Goal: Task Accomplishment & Management: Manage account settings

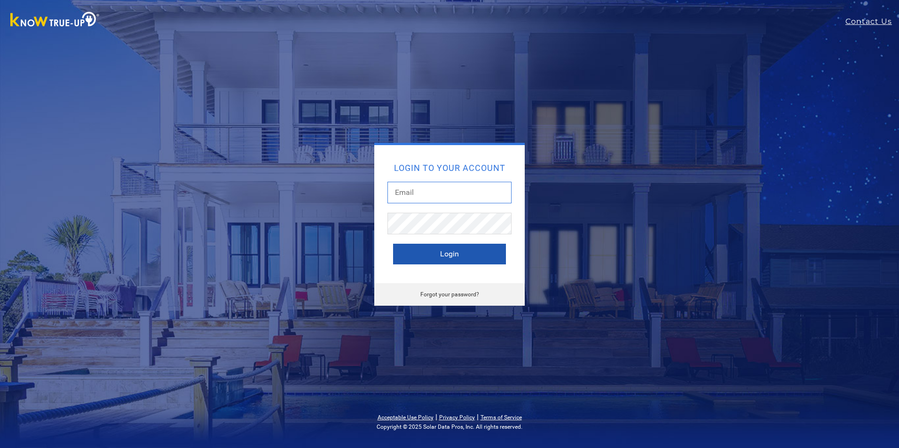
type input "[EMAIL_ADDRESS][DOMAIN_NAME]"
click at [400, 251] on button "Login" at bounding box center [449, 254] width 113 height 21
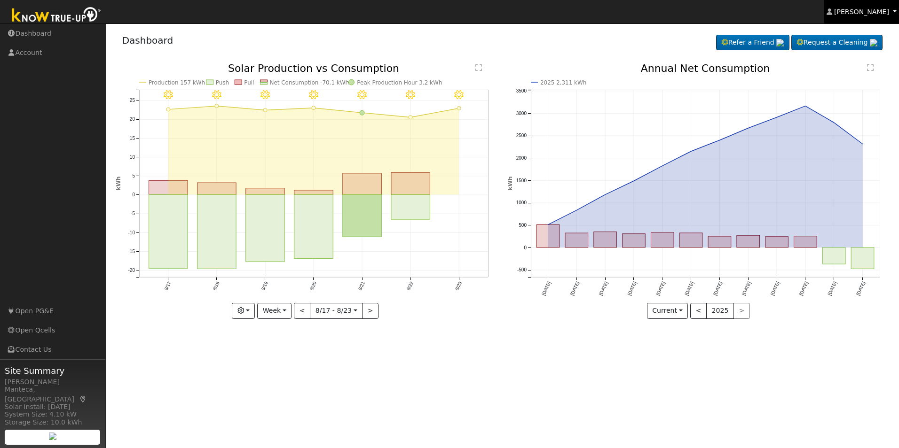
click at [884, 10] on span "[PERSON_NAME]" at bounding box center [861, 12] width 55 height 8
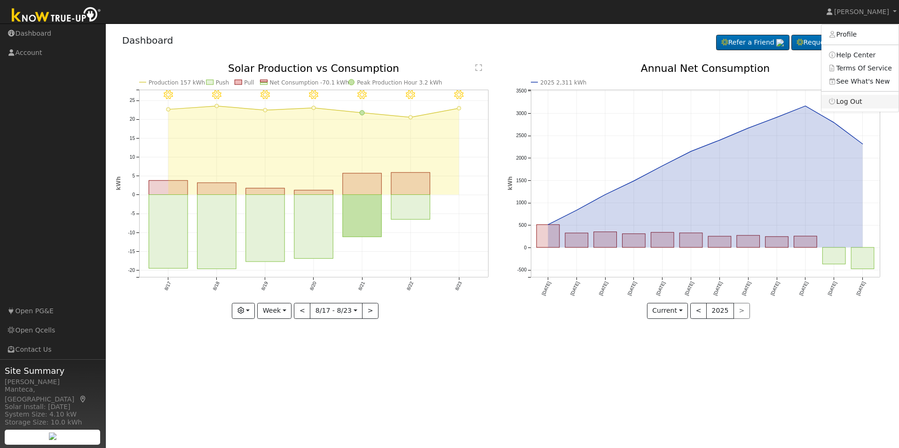
click at [859, 103] on link "Log Out" at bounding box center [859, 101] width 77 height 13
